Goal: Transaction & Acquisition: Purchase product/service

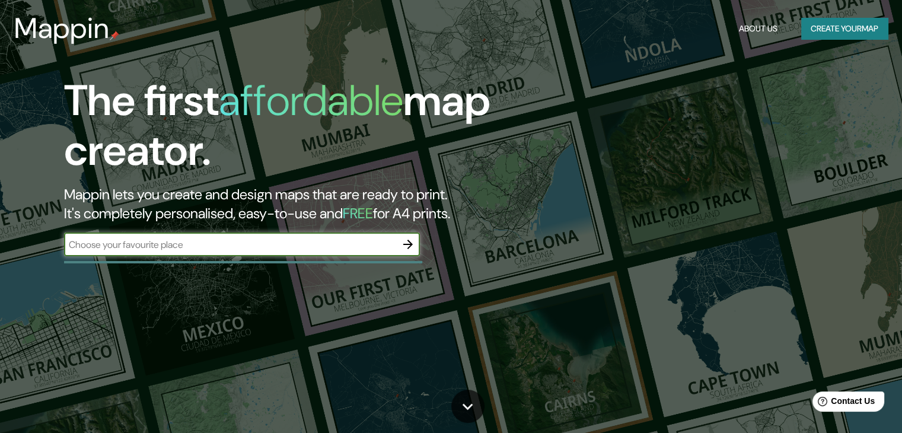
click at [159, 243] on input "text" at bounding box center [230, 245] width 332 height 14
click at [283, 240] on input "text" at bounding box center [230, 245] width 332 height 14
paste input "[PERSON_NAME][GEOGRAPHIC_DATA][PERSON_NAME], [STREET_ADDRESS]"
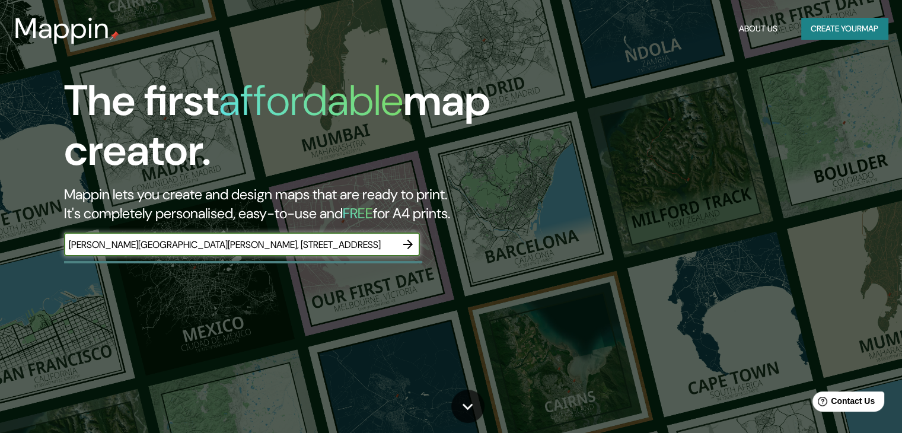
type input "[PERSON_NAME][GEOGRAPHIC_DATA][PERSON_NAME], [STREET_ADDRESS]"
click at [409, 247] on icon "button" at bounding box center [407, 244] width 9 height 9
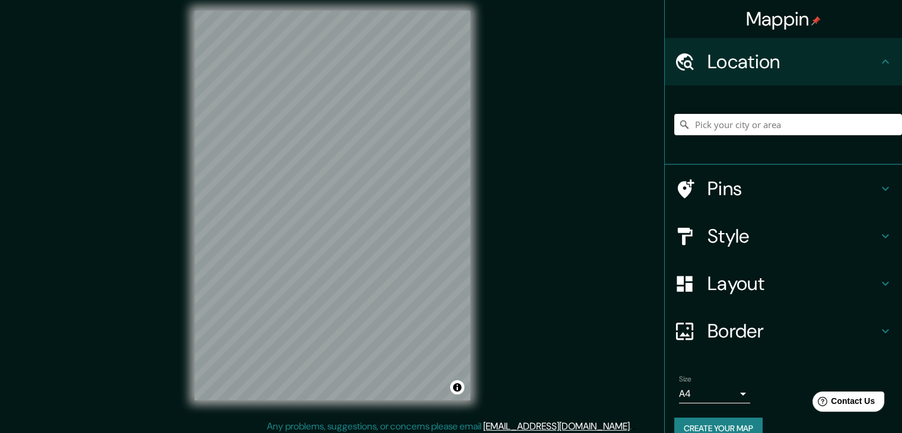
scroll to position [14, 0]
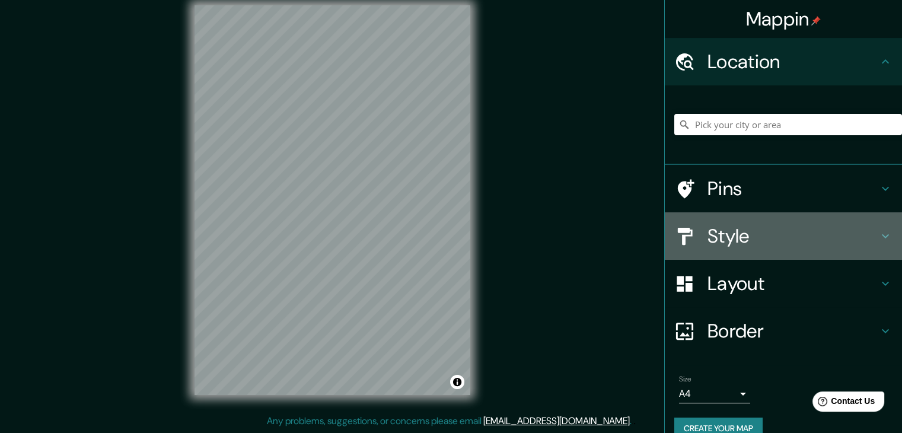
click at [789, 228] on h4 "Style" at bounding box center [793, 236] width 171 height 24
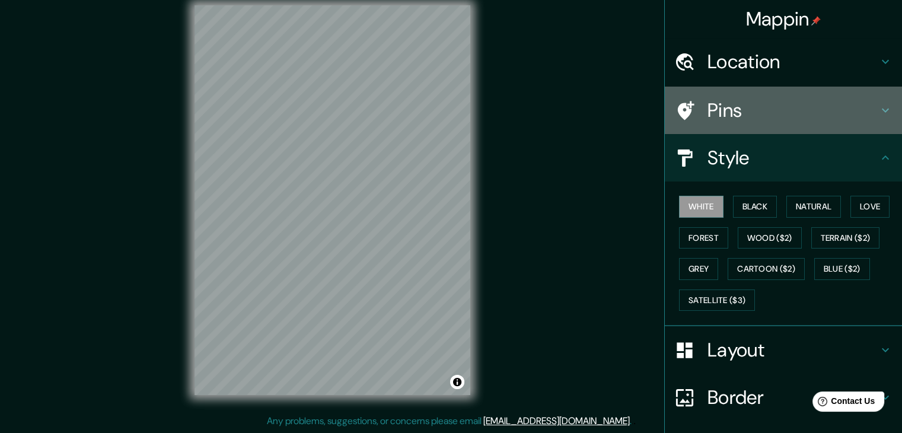
click at [781, 119] on h4 "Pins" at bounding box center [793, 110] width 171 height 24
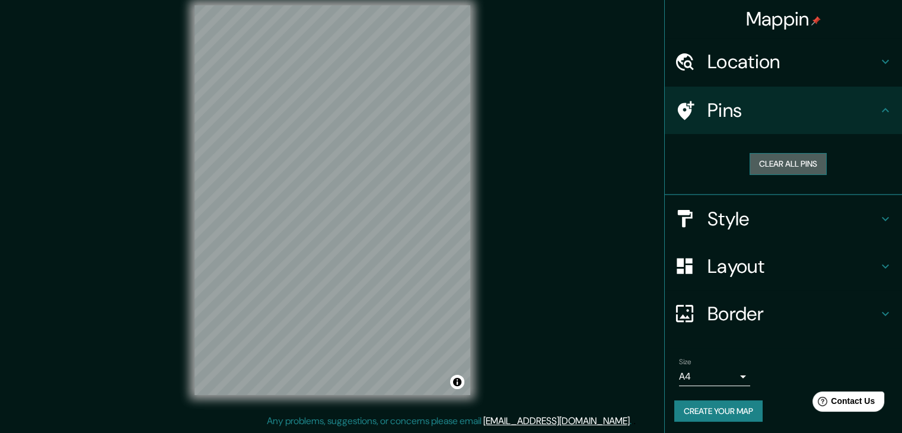
click at [796, 164] on button "Clear all pins" at bounding box center [788, 164] width 77 height 22
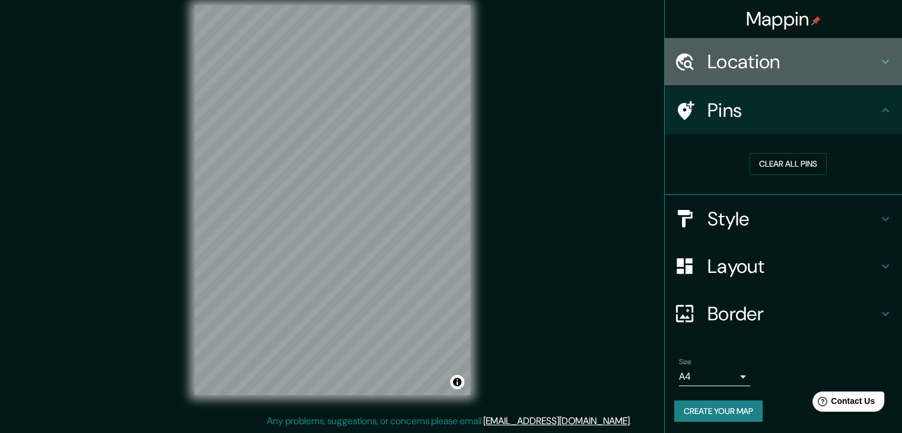
click at [819, 51] on h4 "Location" at bounding box center [793, 62] width 171 height 24
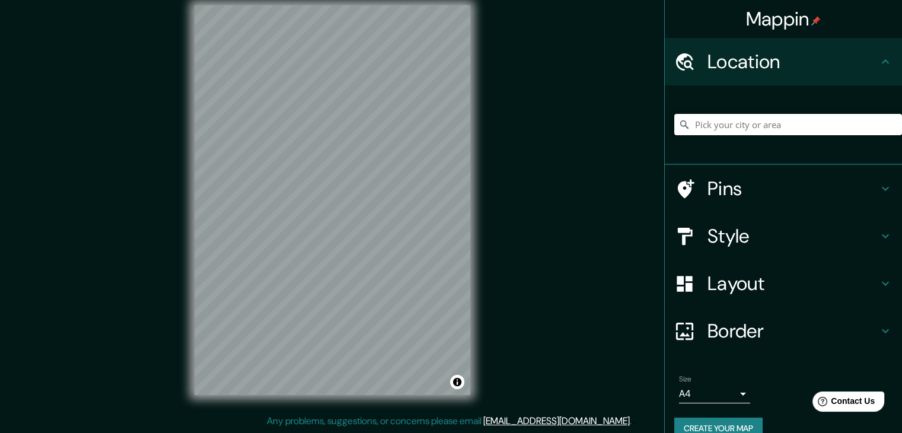
click at [785, 128] on input "Pick your city or area" at bounding box center [788, 124] width 228 height 21
click at [746, 125] on input "Pick your city or area" at bounding box center [788, 124] width 228 height 21
paste input "[PERSON_NAME][GEOGRAPHIC_DATA][PERSON_NAME]"
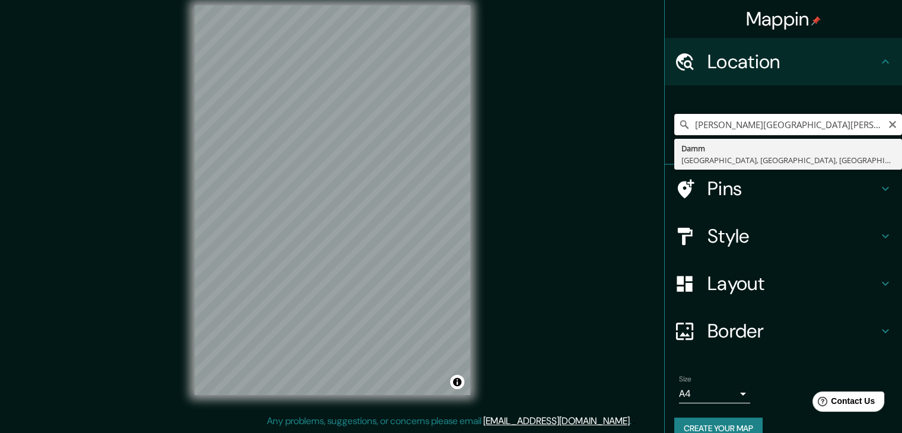
click at [833, 122] on input "[PERSON_NAME][GEOGRAPHIC_DATA][PERSON_NAME]" at bounding box center [788, 124] width 228 height 21
drag, startPoint x: 771, startPoint y: 122, endPoint x: 643, endPoint y: 136, distance: 129.0
click at [643, 136] on div "Mappin Location [PERSON_NAME][GEOGRAPHIC_DATA][PERSON_NAME] [GEOGRAPHIC_DATA], …" at bounding box center [451, 209] width 902 height 447
type input "Place [GEOGRAPHIC_DATA][PERSON_NAME][GEOGRAPHIC_DATA]"
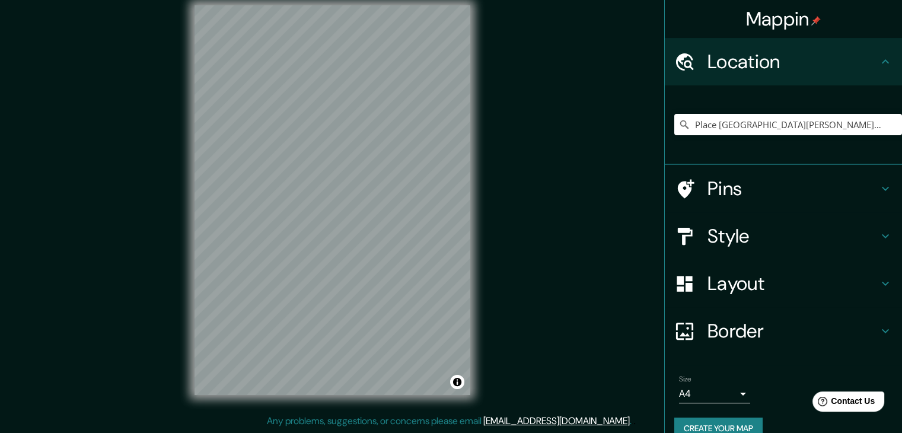
drag, startPoint x: 878, startPoint y: 123, endPoint x: 757, endPoint y: 146, distance: 123.7
click at [707, 148] on div "Place [GEOGRAPHIC_DATA][PERSON_NAME][GEOGRAPHIC_DATA]" at bounding box center [788, 124] width 228 height 59
click at [888, 125] on icon "Clear" at bounding box center [892, 124] width 9 height 9
click at [803, 126] on input "Pick your city or area" at bounding box center [788, 124] width 228 height 21
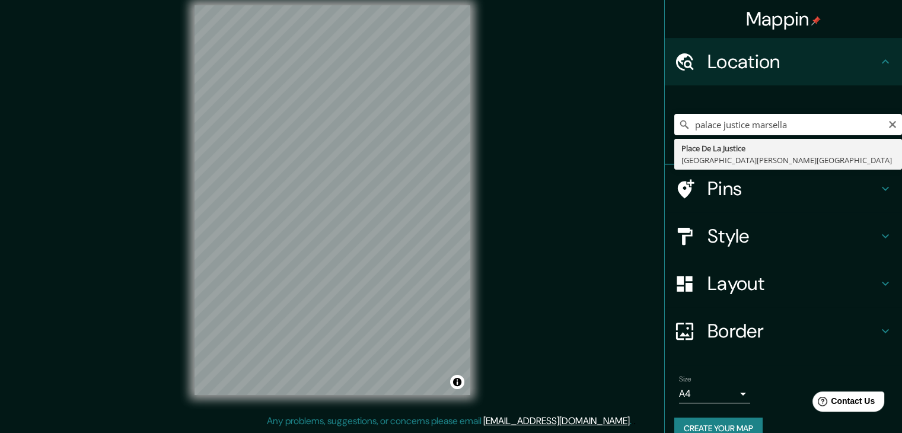
type input "Place [GEOGRAPHIC_DATA][PERSON_NAME][GEOGRAPHIC_DATA]"
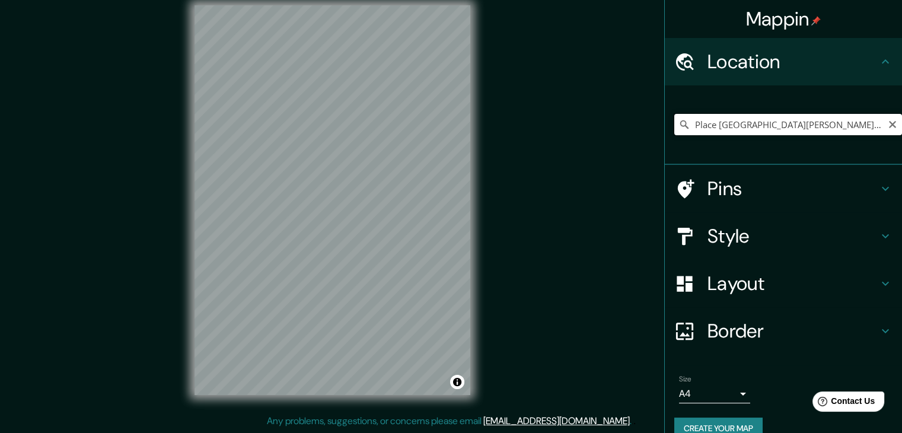
click at [883, 132] on input "Place [GEOGRAPHIC_DATA][PERSON_NAME][GEOGRAPHIC_DATA]" at bounding box center [788, 124] width 228 height 21
click at [888, 129] on icon "Clear" at bounding box center [892, 124] width 9 height 9
click at [778, 133] on input "Pick your city or area" at bounding box center [788, 124] width 228 height 21
paste input "[STREET_ADDRESS]"
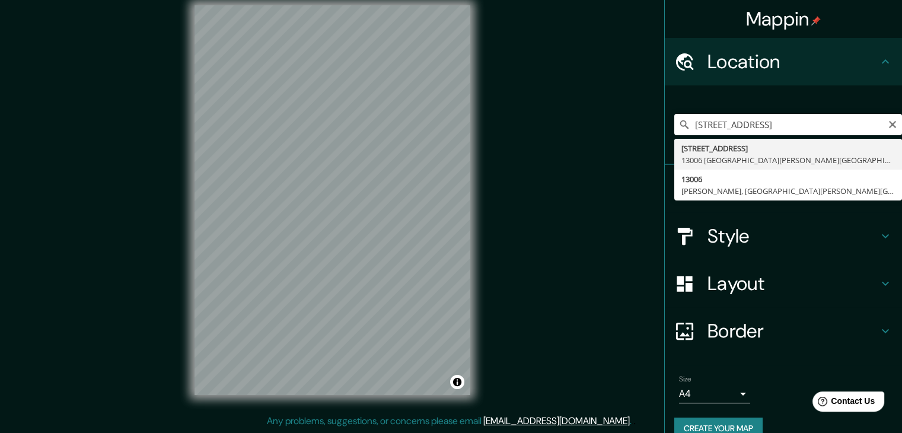
type input "[STREET_ADDRESS][PERSON_NAME]"
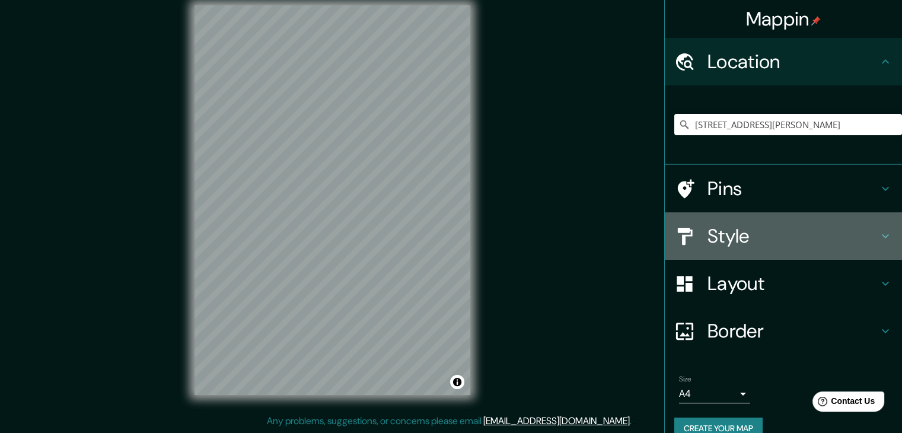
click at [786, 243] on h4 "Style" at bounding box center [793, 236] width 171 height 24
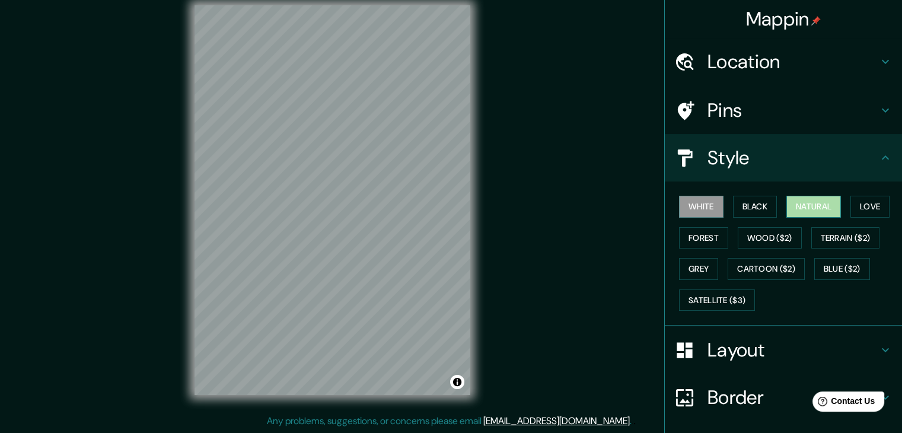
click at [789, 215] on button "Natural" at bounding box center [814, 207] width 55 height 22
click at [722, 208] on div "White Black Natural Love Forest Wood ($2) Terrain ($2) Grey Cartoon ($2) Blue (…" at bounding box center [788, 253] width 228 height 125
click at [737, 199] on button "Black" at bounding box center [755, 207] width 44 height 22
click at [692, 208] on button "White" at bounding box center [701, 207] width 44 height 22
click at [787, 203] on button "Natural" at bounding box center [814, 207] width 55 height 22
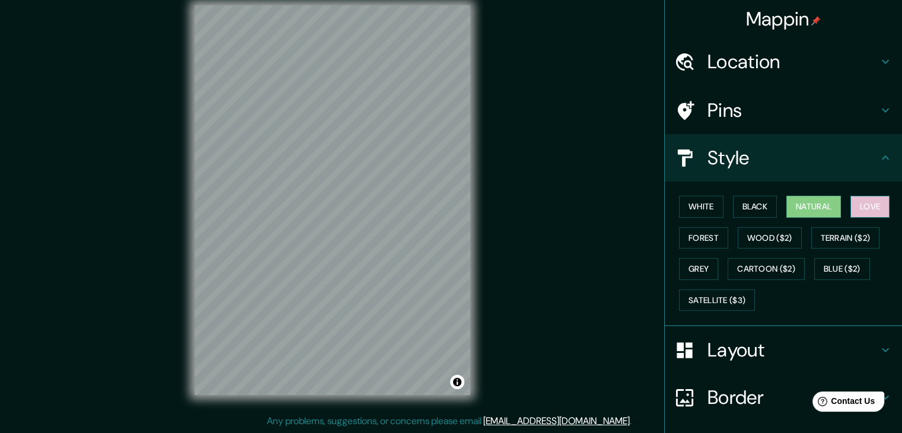
click at [851, 203] on button "Love" at bounding box center [870, 207] width 39 height 22
click at [695, 227] on button "Forest" at bounding box center [703, 238] width 49 height 22
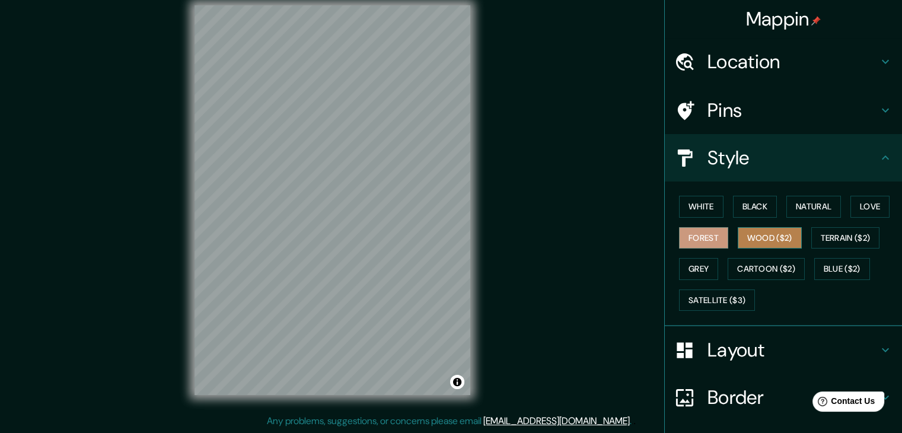
click at [740, 240] on button "Wood ($2)" at bounding box center [770, 238] width 64 height 22
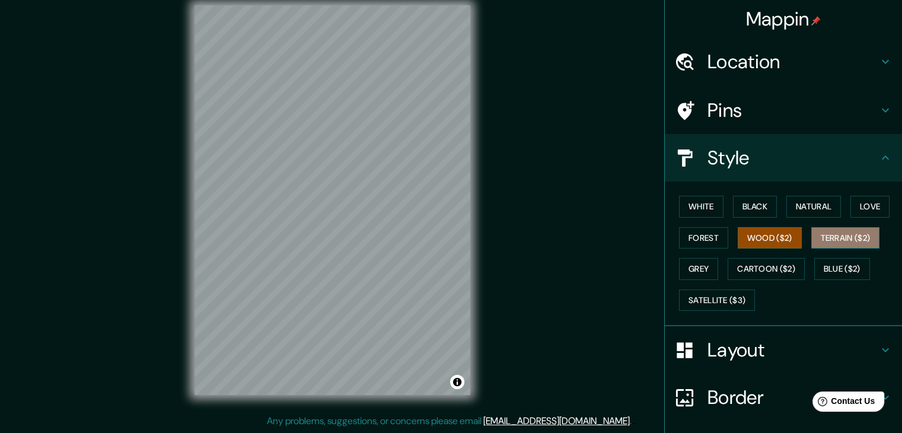
click at [823, 232] on button "Terrain ($2)" at bounding box center [845, 238] width 69 height 22
click at [694, 268] on button "Grey" at bounding box center [698, 269] width 39 height 22
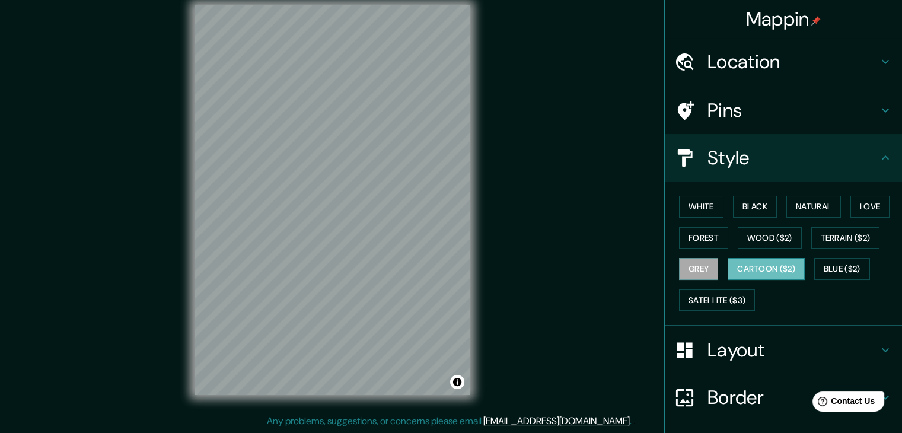
click at [744, 263] on button "Cartoon ($2)" at bounding box center [766, 269] width 77 height 22
click at [840, 269] on button "Blue ($2)" at bounding box center [842, 269] width 56 height 22
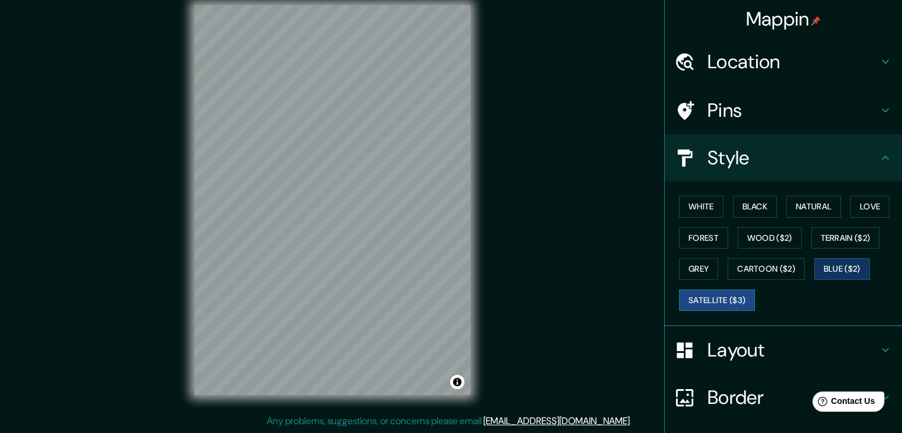
click at [726, 298] on button "Satellite ($3)" at bounding box center [717, 300] width 76 height 22
click at [705, 240] on button "Forest" at bounding box center [703, 238] width 49 height 22
click at [721, 301] on button "Satellite ($3)" at bounding box center [717, 300] width 76 height 22
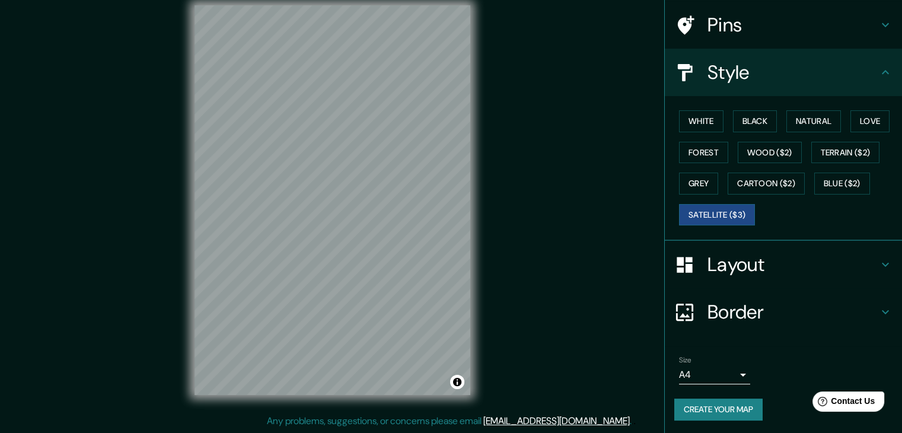
click at [737, 260] on h4 "Layout" at bounding box center [793, 265] width 171 height 24
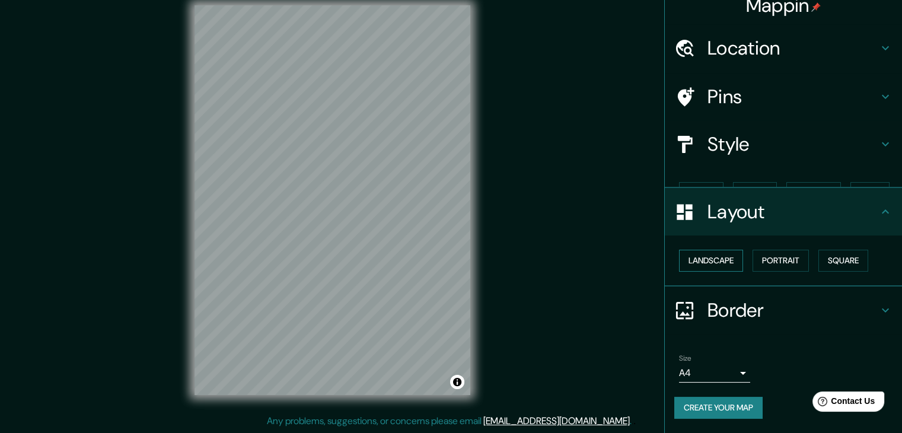
scroll to position [0, 0]
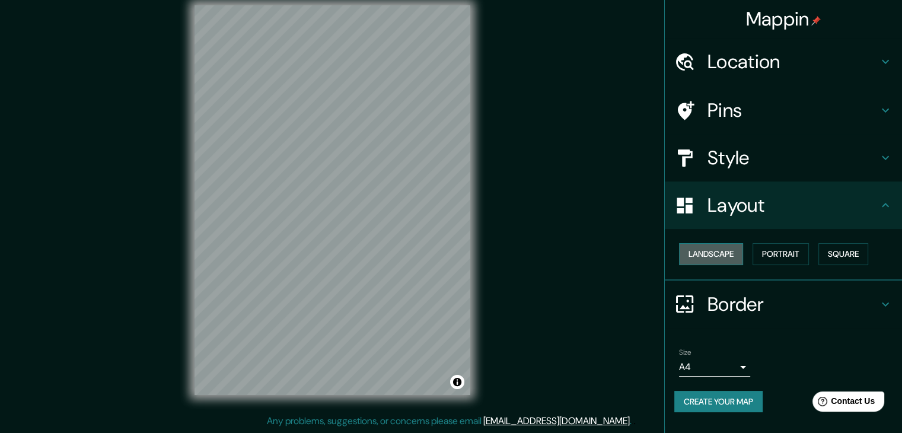
click at [734, 250] on button "Landscape" at bounding box center [711, 254] width 64 height 22
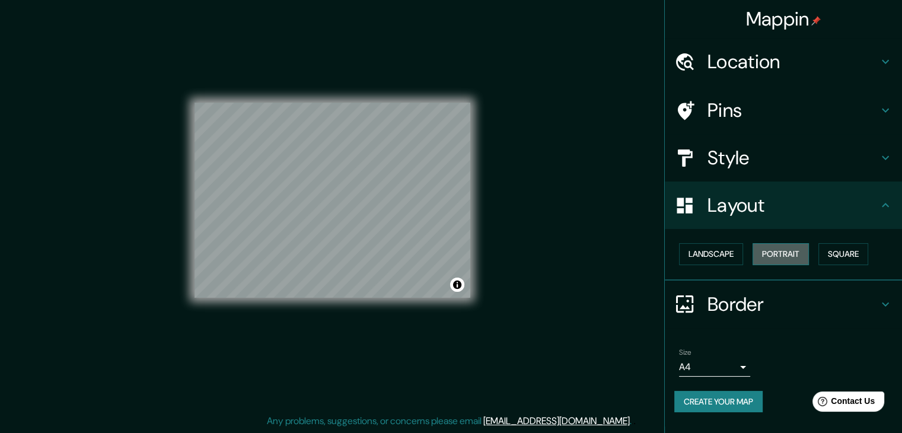
click at [762, 250] on button "Portrait" at bounding box center [781, 254] width 56 height 22
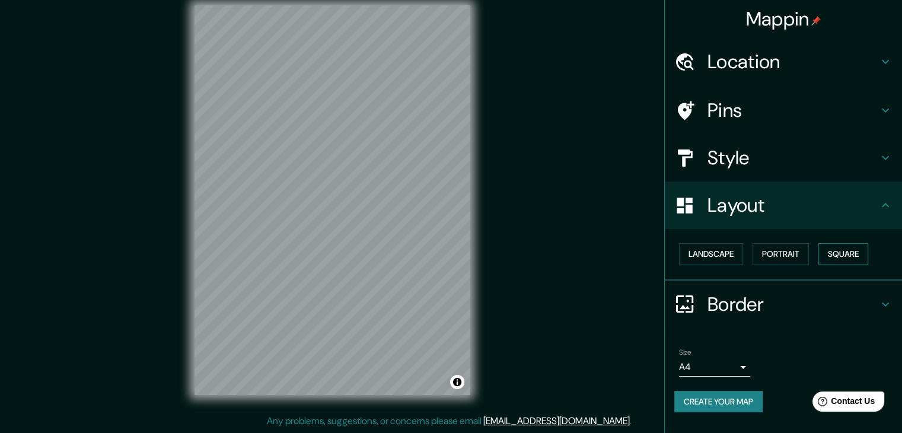
click at [836, 253] on button "Square" at bounding box center [844, 254] width 50 height 22
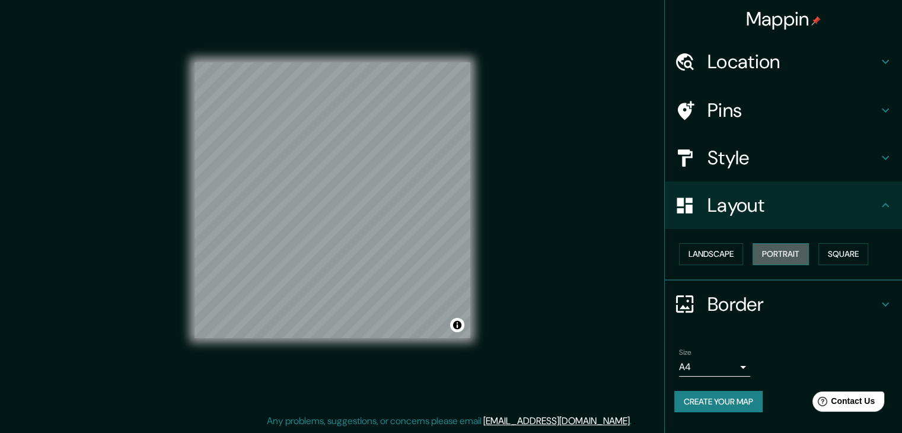
click at [773, 249] on button "Portrait" at bounding box center [781, 254] width 56 height 22
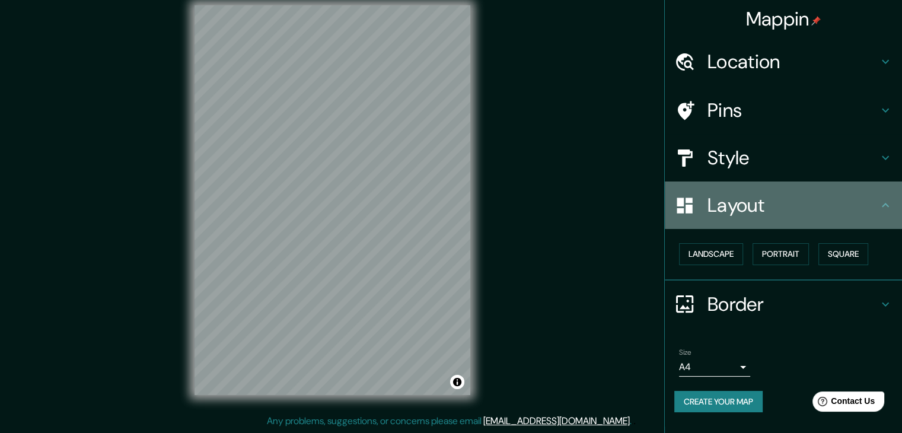
click at [788, 208] on h4 "Layout" at bounding box center [793, 205] width 171 height 24
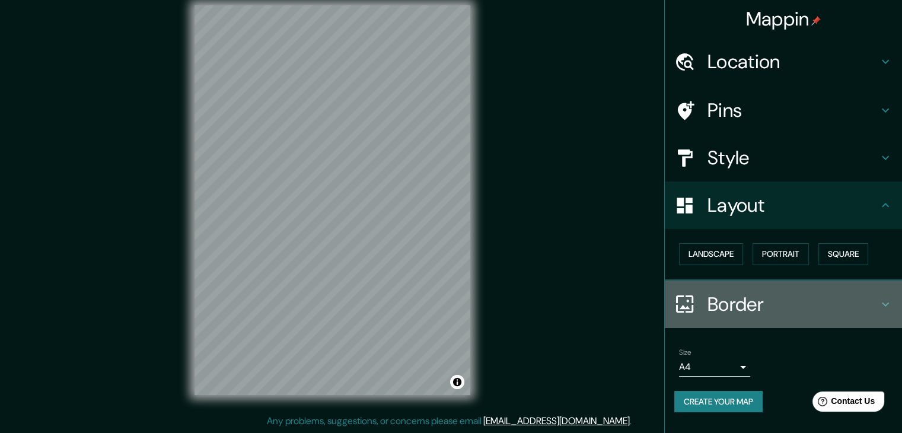
click at [808, 302] on h4 "Border" at bounding box center [793, 304] width 171 height 24
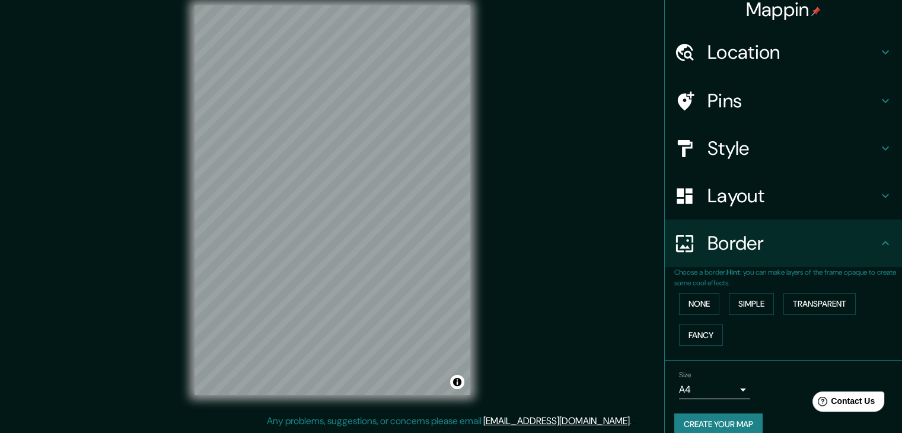
scroll to position [25, 0]
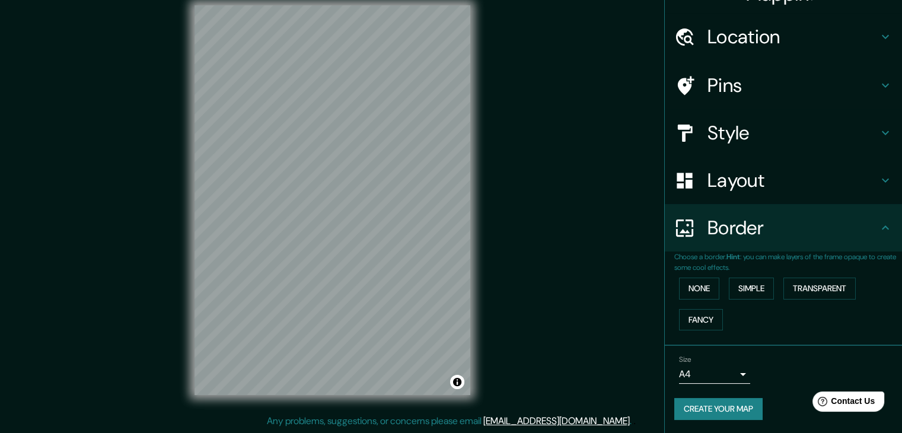
click at [674, 288] on div "None Simple Transparent Fancy" at bounding box center [788, 304] width 228 height 62
click at [679, 288] on button "None" at bounding box center [699, 289] width 40 height 22
click at [729, 282] on button "Simple" at bounding box center [751, 289] width 45 height 22
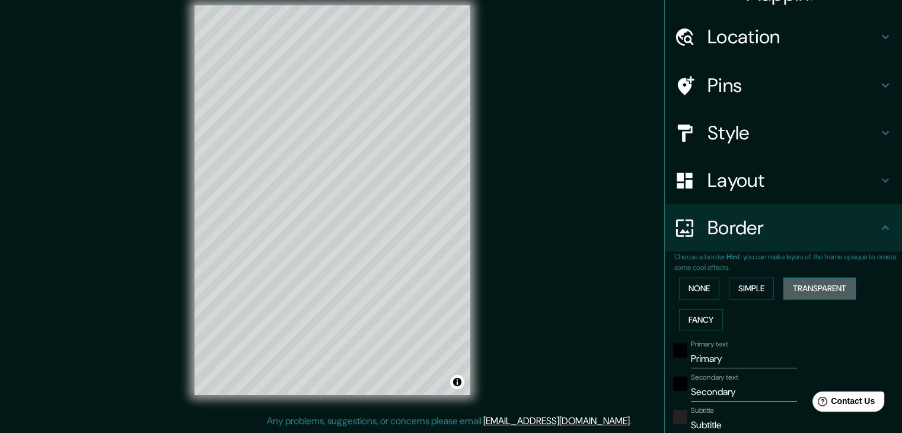
click at [793, 284] on button "Transparent" at bounding box center [820, 289] width 72 height 22
click at [679, 327] on button "Fancy" at bounding box center [701, 320] width 44 height 22
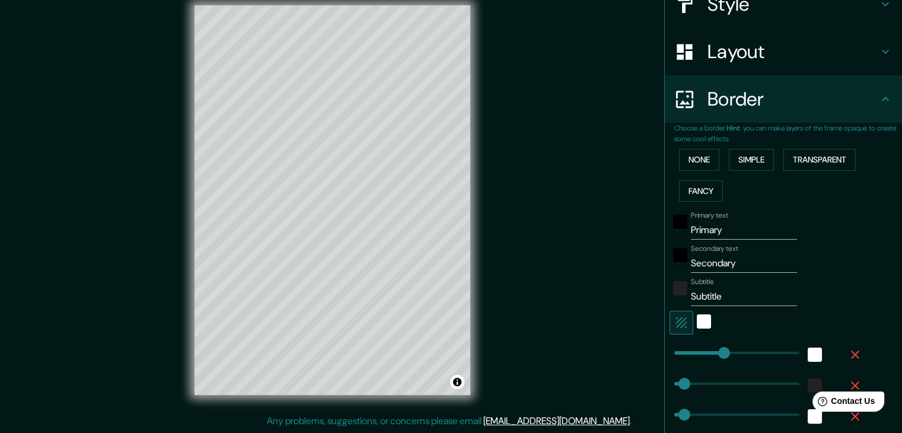
scroll to position [203, 0]
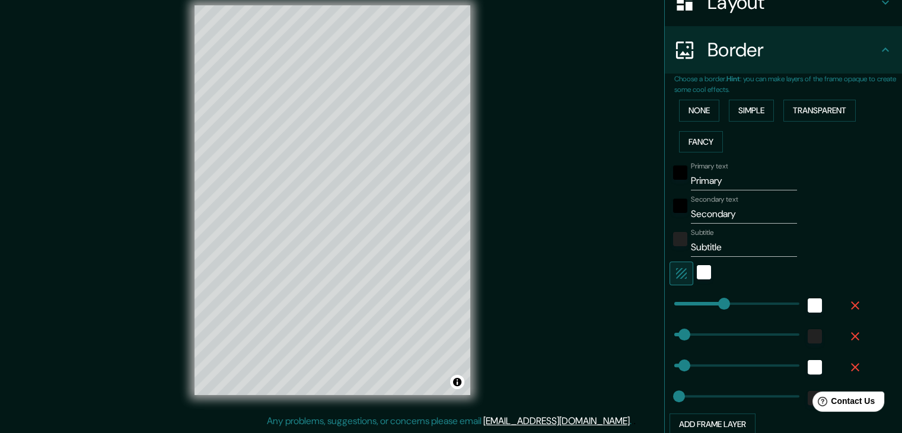
click at [682, 127] on div "None Simple Transparent Fancy" at bounding box center [788, 126] width 228 height 62
click at [690, 117] on button "None" at bounding box center [699, 111] width 40 height 22
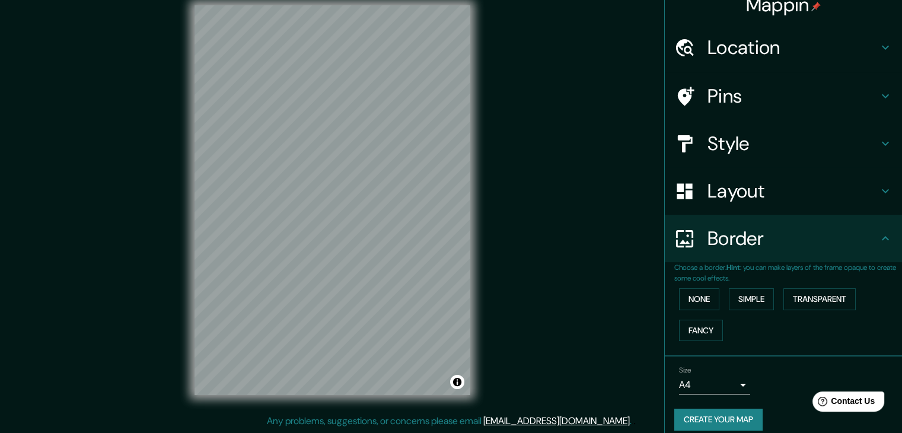
scroll to position [0, 0]
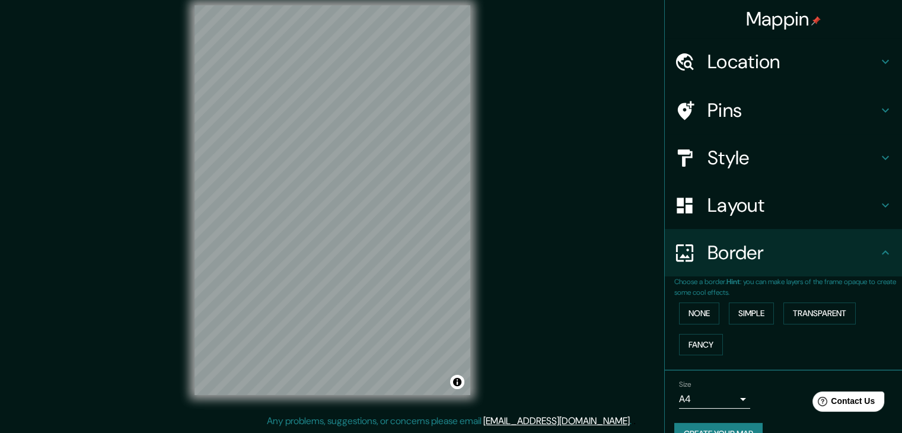
click at [771, 198] on h4 "Layout" at bounding box center [793, 205] width 171 height 24
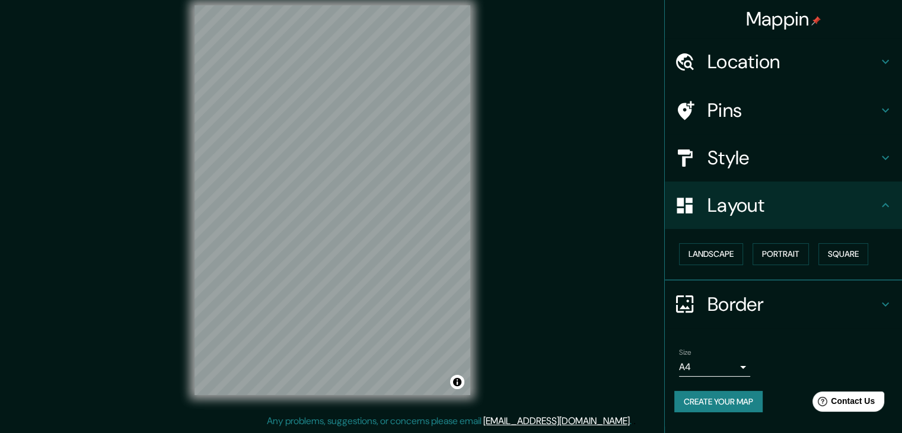
click at [768, 157] on h4 "Style" at bounding box center [793, 158] width 171 height 24
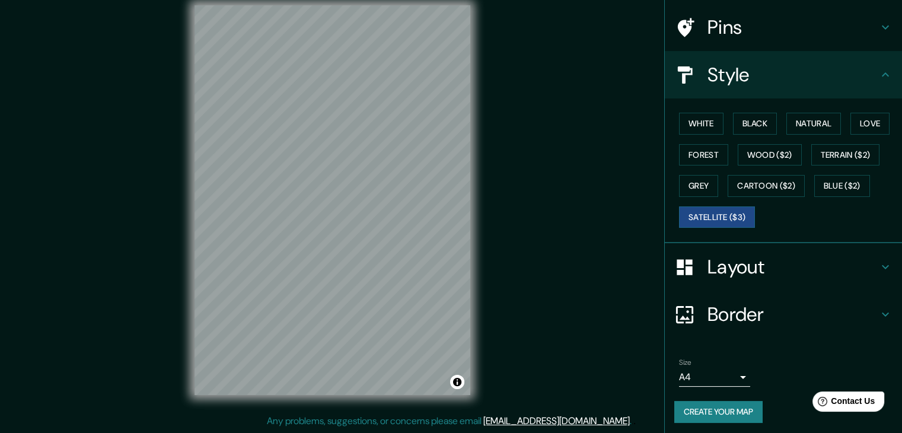
scroll to position [85, 0]
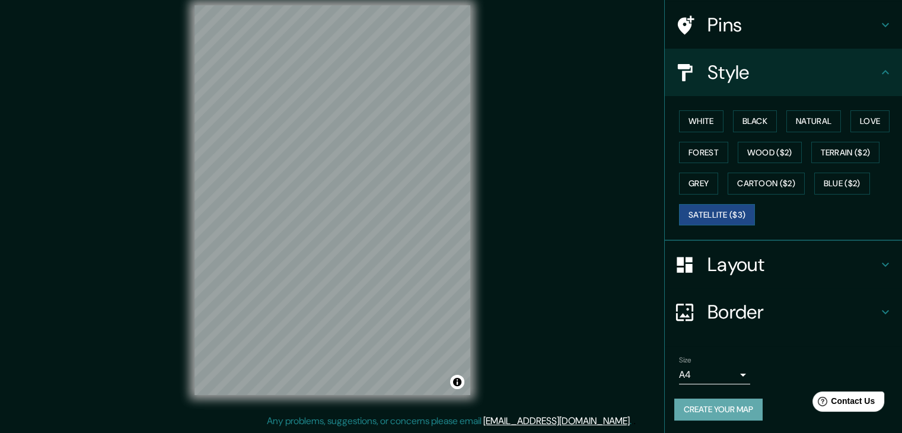
click at [727, 406] on button "Create your map" at bounding box center [718, 410] width 88 height 22
drag, startPoint x: 540, startPoint y: 225, endPoint x: 540, endPoint y: 246, distance: 21.4
click at [540, 246] on div "Mappin Location [STREET_ADDRESS][PERSON_NAME] Pins Style White Black Natural Lo…" at bounding box center [451, 209] width 902 height 447
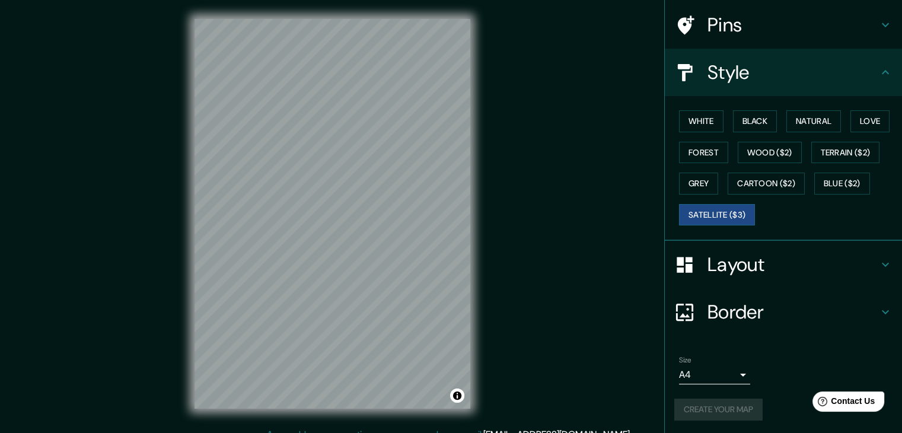
click at [769, 30] on h4 "Pins" at bounding box center [793, 25] width 171 height 24
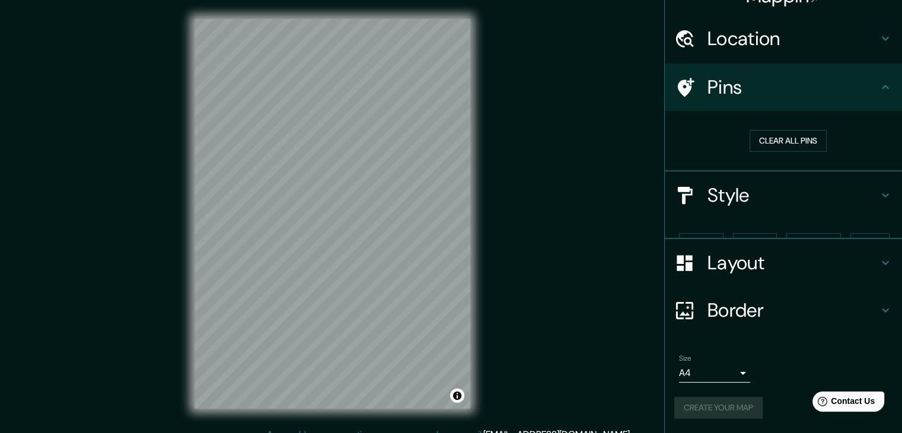
scroll to position [2, 0]
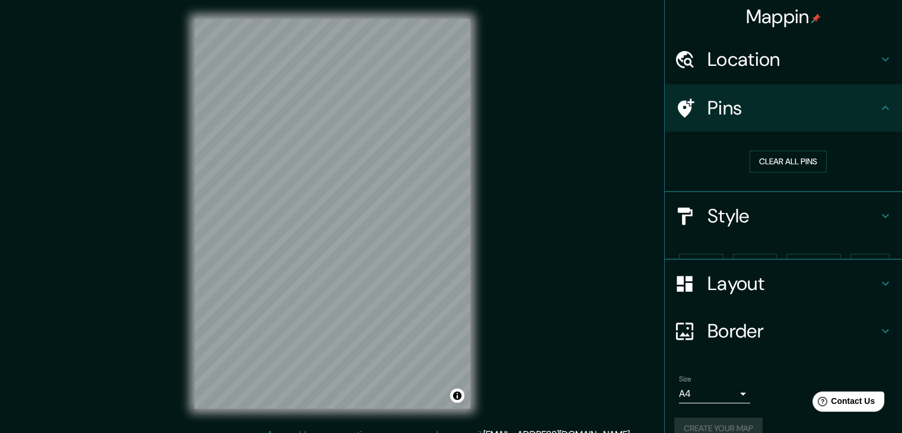
click at [781, 26] on h4 "Mappin" at bounding box center [783, 17] width 75 height 24
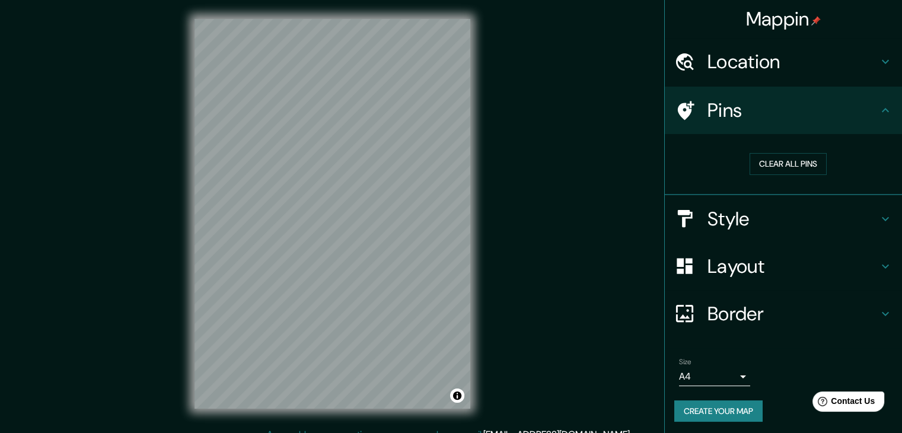
click at [841, 62] on h4 "Location" at bounding box center [793, 62] width 171 height 24
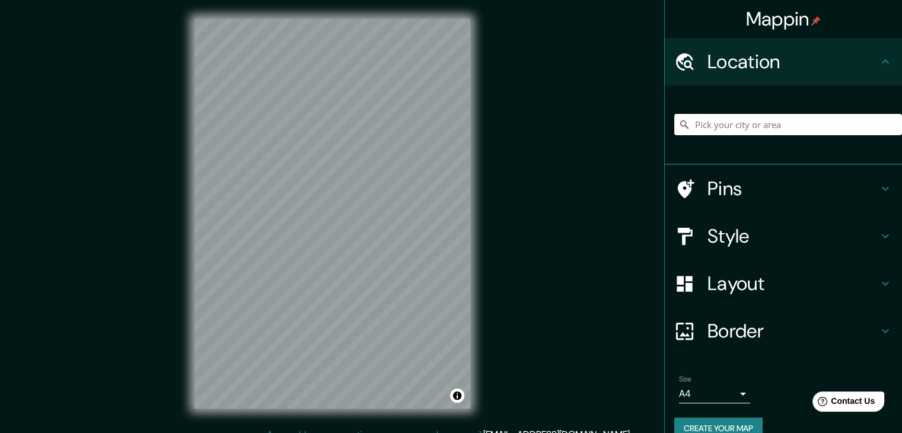
click at [822, 133] on input "Pick your city or area" at bounding box center [788, 124] width 228 height 21
paste input "[STREET_ADDRESS]"
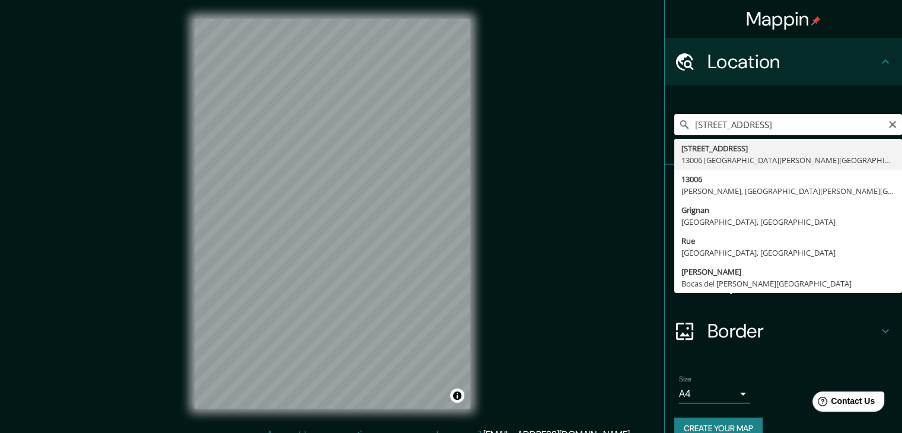
type input "[STREET_ADDRESS][PERSON_NAME]"
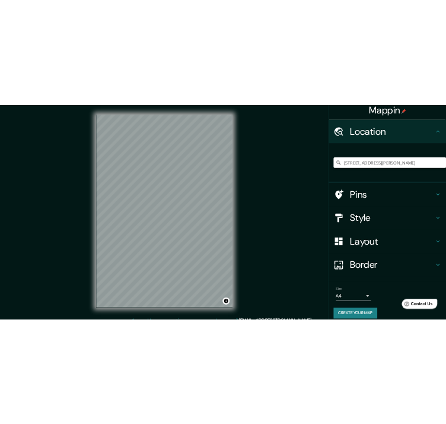
scroll to position [20, 0]
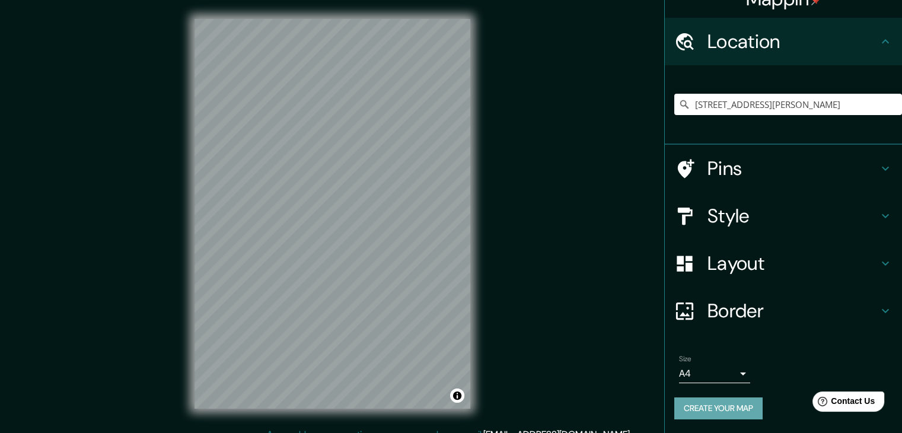
click at [747, 415] on button "Create your map" at bounding box center [718, 408] width 88 height 22
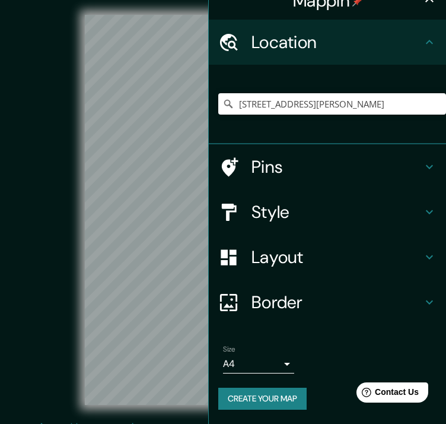
scroll to position [17, 0]
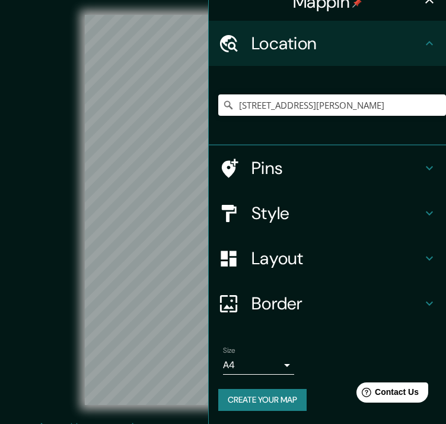
click at [313, 260] on h4 "Layout" at bounding box center [336, 257] width 171 height 21
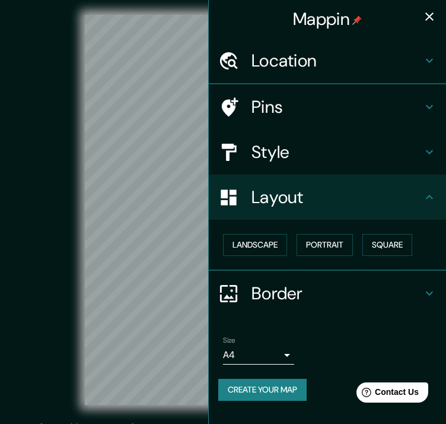
scroll to position [0, 0]
click at [305, 160] on h4 "Style" at bounding box center [336, 151] width 171 height 21
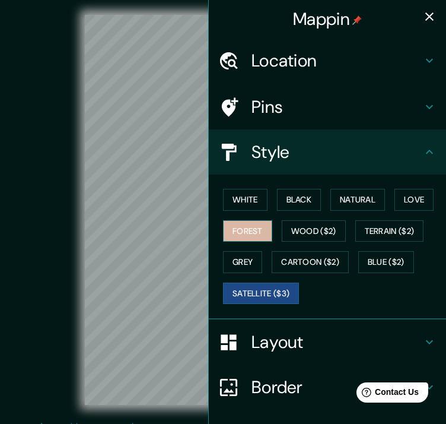
click at [228, 237] on button "Forest" at bounding box center [247, 231] width 49 height 22
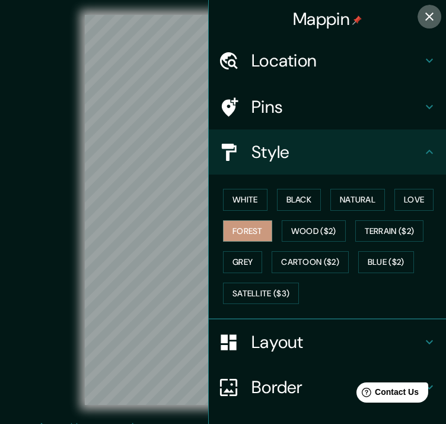
click at [422, 15] on icon "button" at bounding box center [429, 16] width 14 height 14
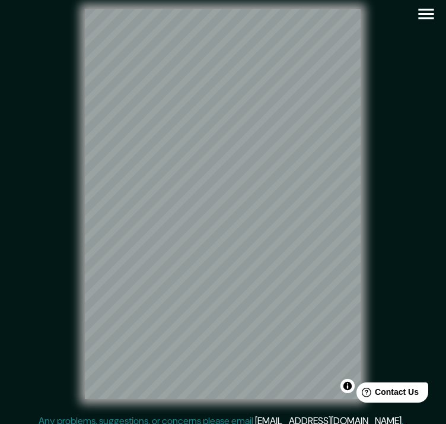
scroll to position [5, 0]
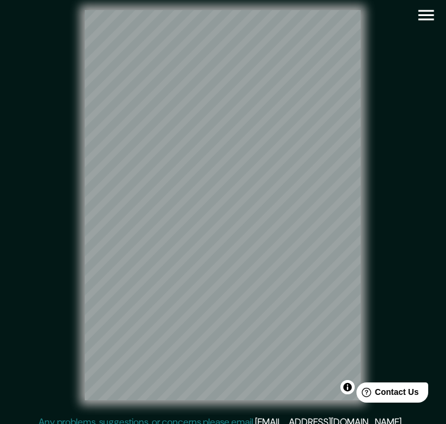
click at [415, 261] on div "© Mapbox © OpenStreetMap Improve this map" at bounding box center [224, 204] width 402 height 381
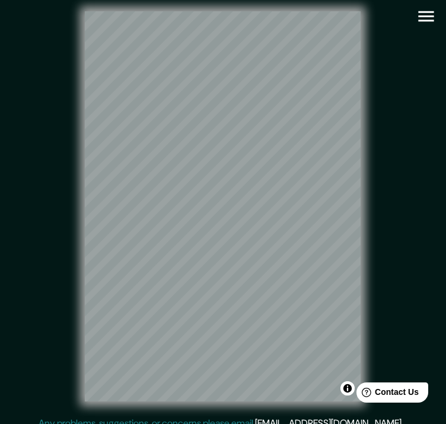
scroll to position [3, 1]
click at [431, 18] on icon "button" at bounding box center [426, 17] width 21 height 21
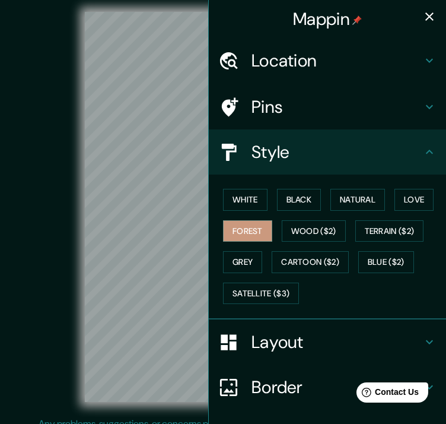
click at [323, 77] on div "Location" at bounding box center [327, 60] width 237 height 45
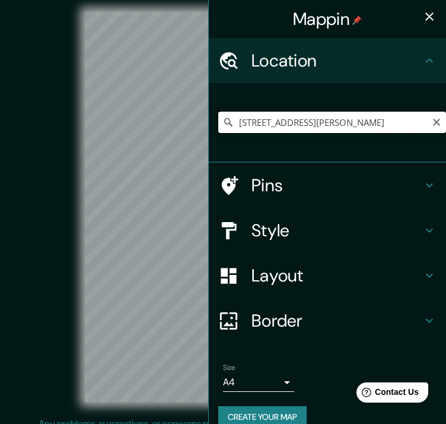
click at [345, 118] on input "[STREET_ADDRESS][PERSON_NAME]" at bounding box center [332, 122] width 228 height 21
drag, startPoint x: 360, startPoint y: 113, endPoint x: 377, endPoint y: 128, distance: 22.3
click at [361, 114] on input "[STREET_ADDRESS][PERSON_NAME]" at bounding box center [332, 122] width 228 height 21
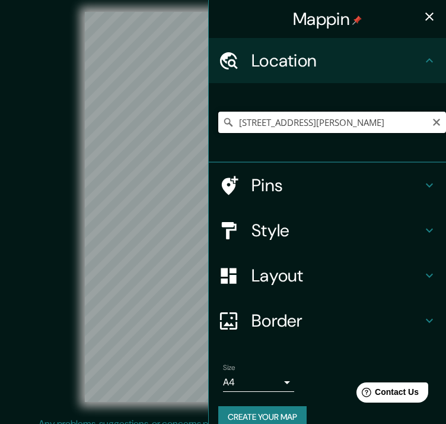
click at [391, 124] on input "[STREET_ADDRESS][PERSON_NAME]" at bounding box center [332, 122] width 228 height 21
click at [422, 21] on icon "button" at bounding box center [429, 16] width 14 height 14
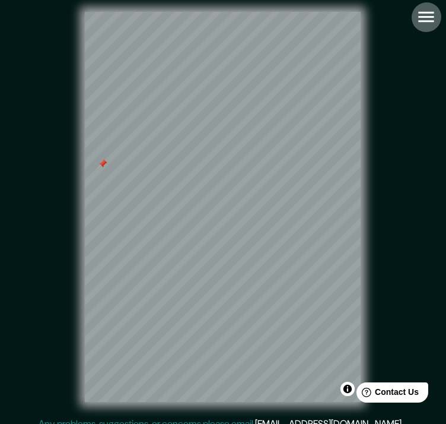
click at [426, 14] on icon "button" at bounding box center [426, 17] width 21 height 21
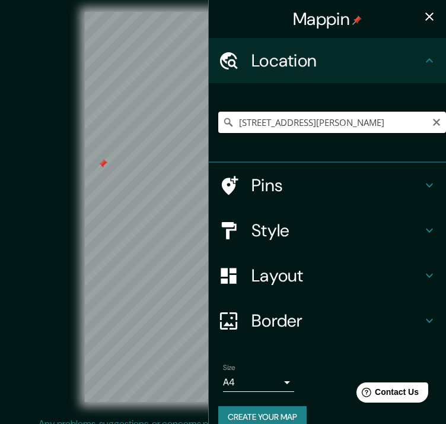
click at [326, 119] on input "[STREET_ADDRESS][PERSON_NAME]" at bounding box center [332, 122] width 228 height 21
click at [432, 119] on icon "Clear" at bounding box center [436, 121] width 9 height 9
click at [383, 129] on input "Pick your city or area" at bounding box center [332, 122] width 228 height 21
paste input "[STREET_ADDRESS][PERSON_NAME][PERSON_NAME]"
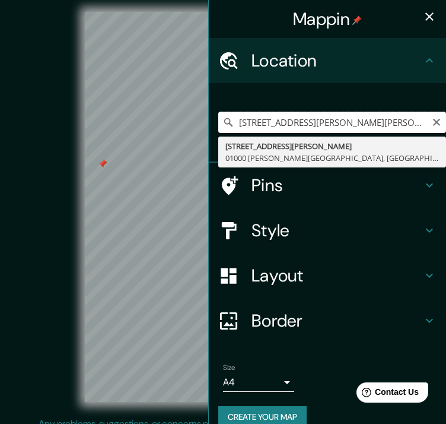
click at [421, 129] on input "[STREET_ADDRESS][PERSON_NAME][PERSON_NAME]" at bounding box center [332, 122] width 228 height 21
click at [426, 129] on input "[STREET_ADDRESS][PERSON_NAME][PERSON_NAME]" at bounding box center [332, 122] width 228 height 21
click at [428, 128] on input "[STREET_ADDRESS][PERSON_NAME][PERSON_NAME]" at bounding box center [332, 122] width 228 height 21
type input "[STREET_ADDRESS][PERSON_NAME][PERSON_NAME]"
click at [432, 119] on icon "Clear" at bounding box center [436, 121] width 9 height 9
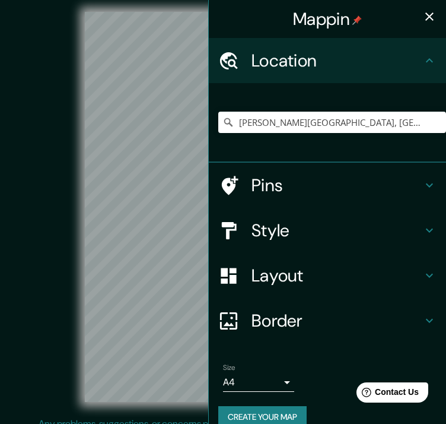
click at [425, 21] on icon "button" at bounding box center [429, 16] width 14 height 14
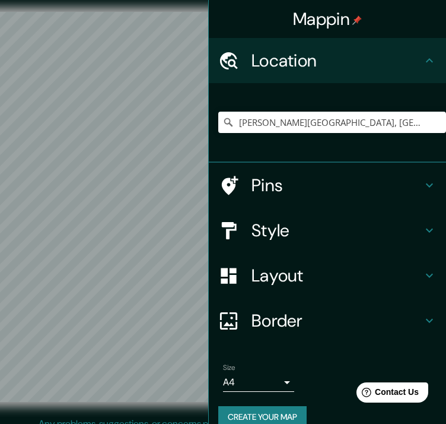
scroll to position [3, 0]
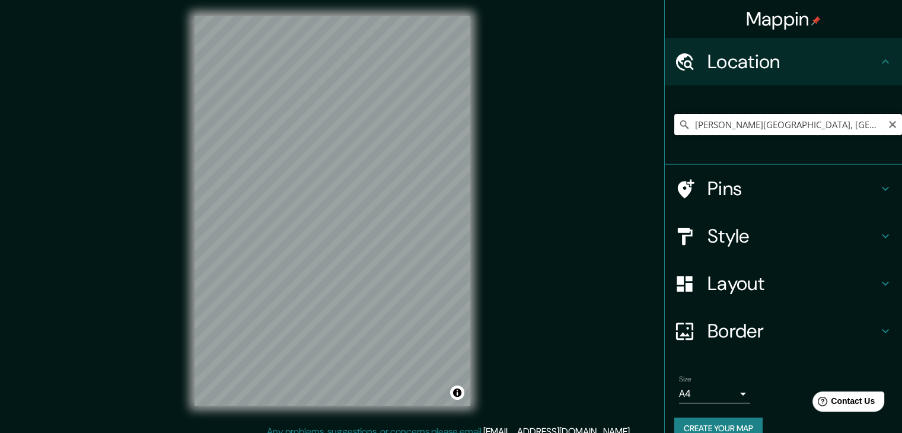
click at [827, 117] on input "[PERSON_NAME][GEOGRAPHIC_DATA], [GEOGRAPHIC_DATA], [GEOGRAPHIC_DATA]" at bounding box center [788, 124] width 228 height 21
drag, startPoint x: 830, startPoint y: 112, endPoint x: 828, endPoint y: 127, distance: 15.0
click at [831, 112] on div "[PERSON_NAME][GEOGRAPHIC_DATA], [GEOGRAPHIC_DATA], [GEOGRAPHIC_DATA]" at bounding box center [788, 124] width 228 height 59
click at [828, 129] on input "[PERSON_NAME][GEOGRAPHIC_DATA], [GEOGRAPHIC_DATA], [GEOGRAPHIC_DATA]" at bounding box center [788, 124] width 228 height 21
type input "[PERSON_NAME][GEOGRAPHIC_DATA], [GEOGRAPHIC_DATA], [GEOGRAPHIC_DATA]"
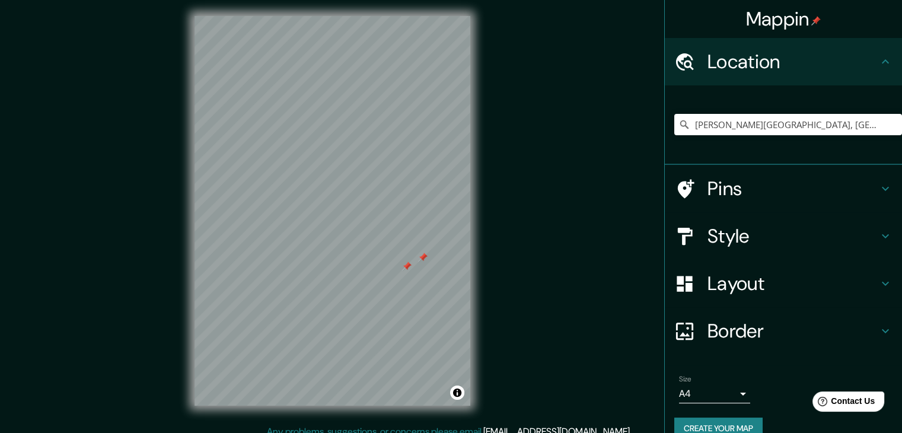
click at [406, 264] on div at bounding box center [406, 266] width 9 height 9
click at [425, 261] on div at bounding box center [422, 257] width 9 height 9
click at [338, 259] on div at bounding box center [339, 260] width 9 height 9
click at [338, 254] on div at bounding box center [337, 258] width 9 height 9
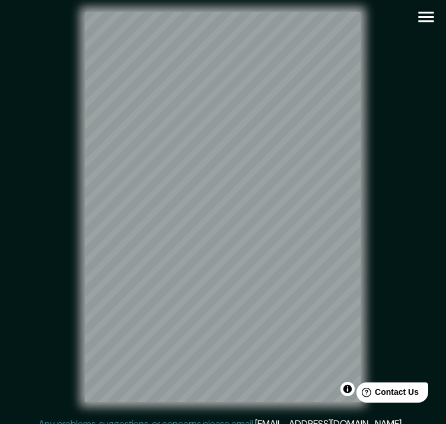
click at [26, 319] on div "© Mapbox © OpenStreetMap Improve this map" at bounding box center [224, 206] width 402 height 381
